Goal: Book appointment/travel/reservation

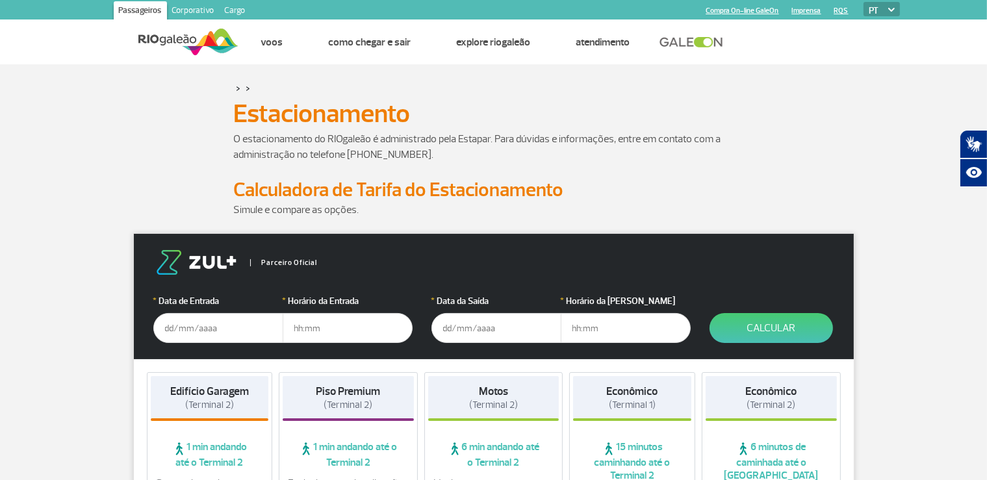
click at [222, 327] on input "text" at bounding box center [218, 328] width 130 height 30
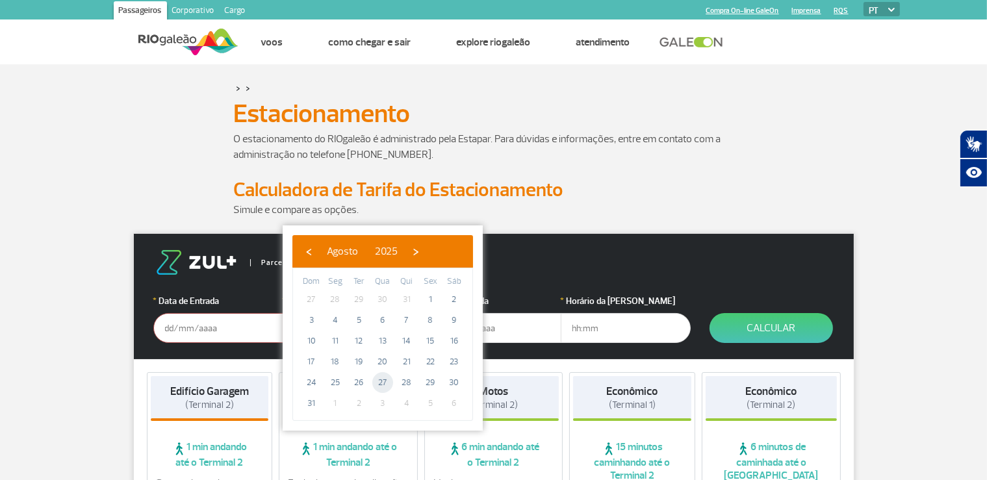
click at [380, 383] on span "27" at bounding box center [382, 382] width 21 height 21
type input "[DATE]"
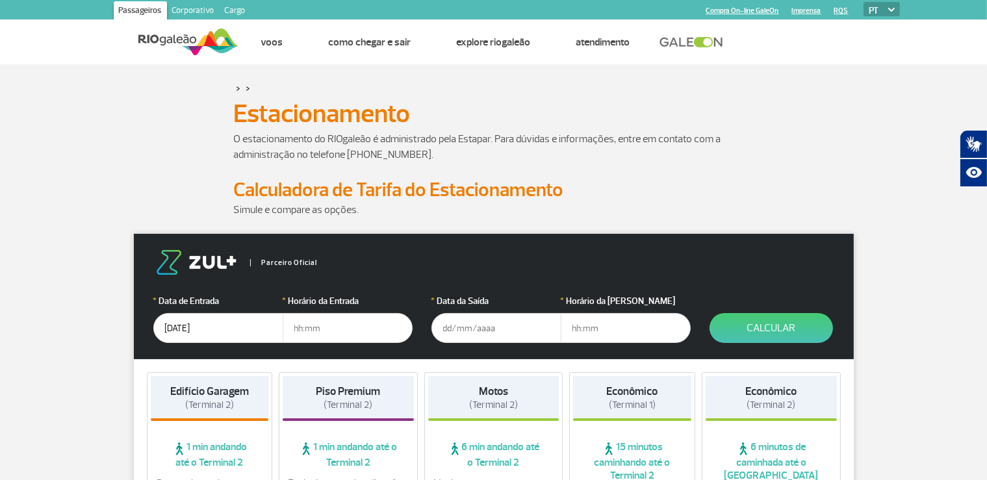
click at [341, 331] on input "text" at bounding box center [348, 328] width 130 height 30
type input "23:00"
click at [441, 333] on input "text" at bounding box center [496, 328] width 130 height 30
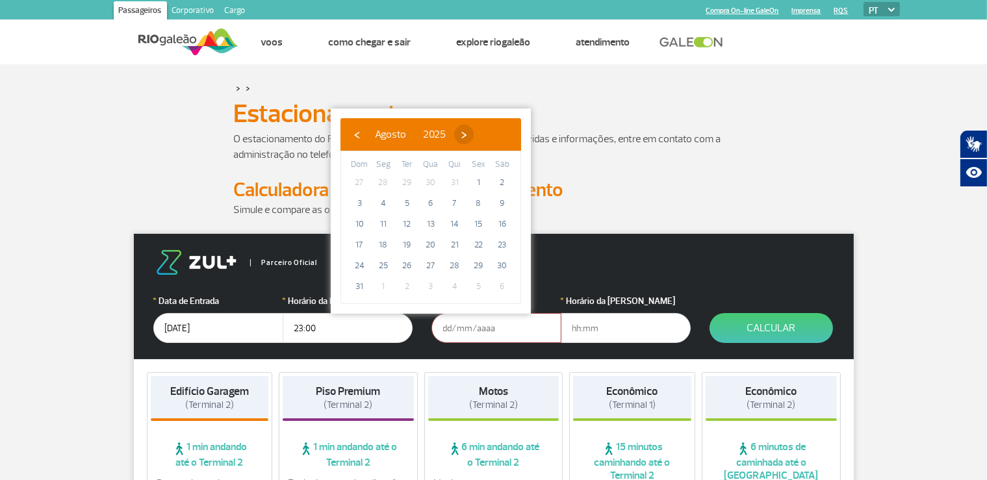
click at [474, 134] on span "›" at bounding box center [463, 134] width 19 height 19
click at [407, 181] on span "2" at bounding box center [406, 182] width 21 height 21
type input "[DATE]"
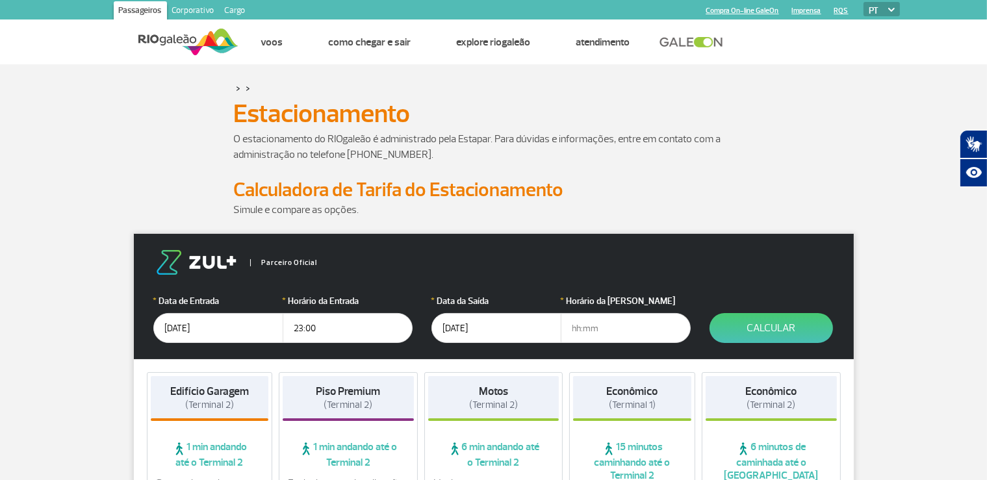
click at [570, 326] on input "text" at bounding box center [626, 328] width 130 height 30
type input "12:00"
click at [798, 319] on button "Calcular" at bounding box center [770, 328] width 123 height 30
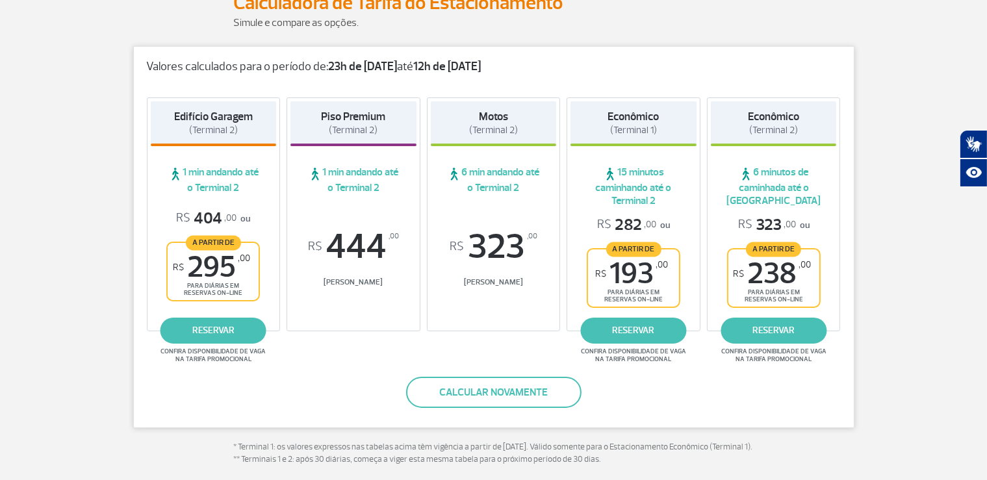
scroll to position [195, 0]
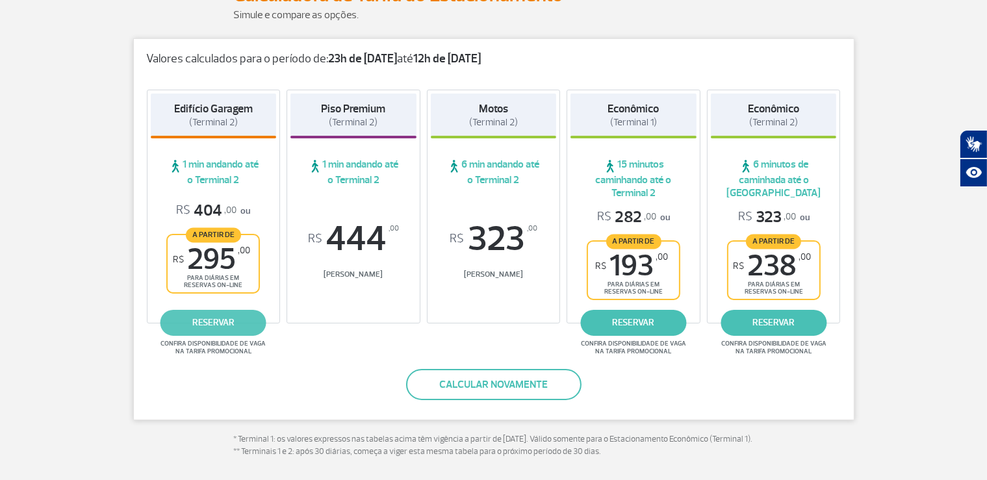
click at [214, 319] on link "reservar" at bounding box center [213, 323] width 106 height 26
